Goal: Transaction & Acquisition: Download file/media

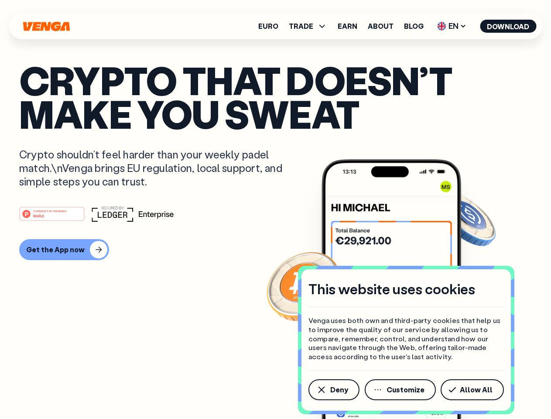
click at [275, 209] on div "#1 PRODUCT OF THE MONTH Web3" at bounding box center [275, 214] width 513 height 16
click at [333, 390] on span "Deny" at bounding box center [339, 389] width 18 height 7
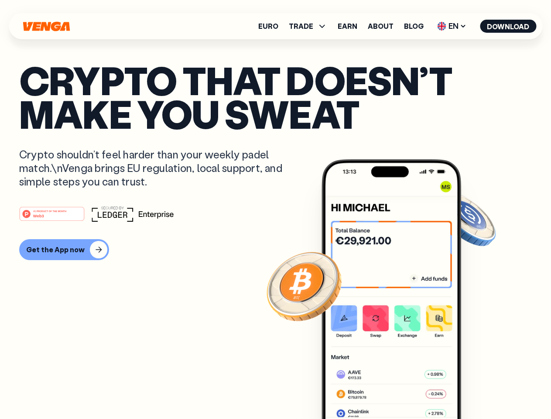
click at [401, 390] on img at bounding box center [392, 305] width 140 height 292
click at [474, 390] on article "Crypto that doesn’t make you sweat Crypto shouldn’t feel harder than your weekl…" at bounding box center [275, 226] width 513 height 327
click at [311, 26] on span "TRADE" at bounding box center [301, 26] width 24 height 7
click at [452, 26] on span "EN" at bounding box center [451, 26] width 35 height 14
click at [508, 26] on button "Download" at bounding box center [508, 26] width 56 height 13
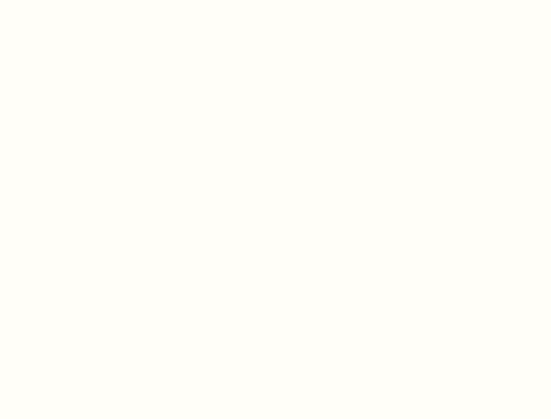
click at [275, 0] on html "This website uses cookies Venga uses both own and third-party cookies that help…" at bounding box center [275, 0] width 551 height 0
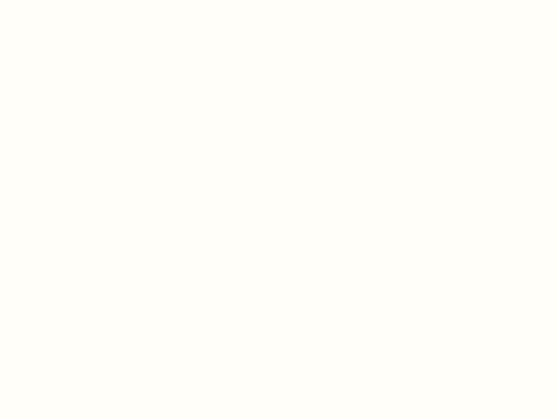
click at [63, 0] on html "This website uses cookies Venga uses both own and third-party cookies that help…" at bounding box center [279, 0] width 559 height 0
click at [53, 0] on html "This website uses cookies Venga uses both own and third-party cookies that help…" at bounding box center [279, 0] width 559 height 0
